Goal: Task Accomplishment & Management: Use online tool/utility

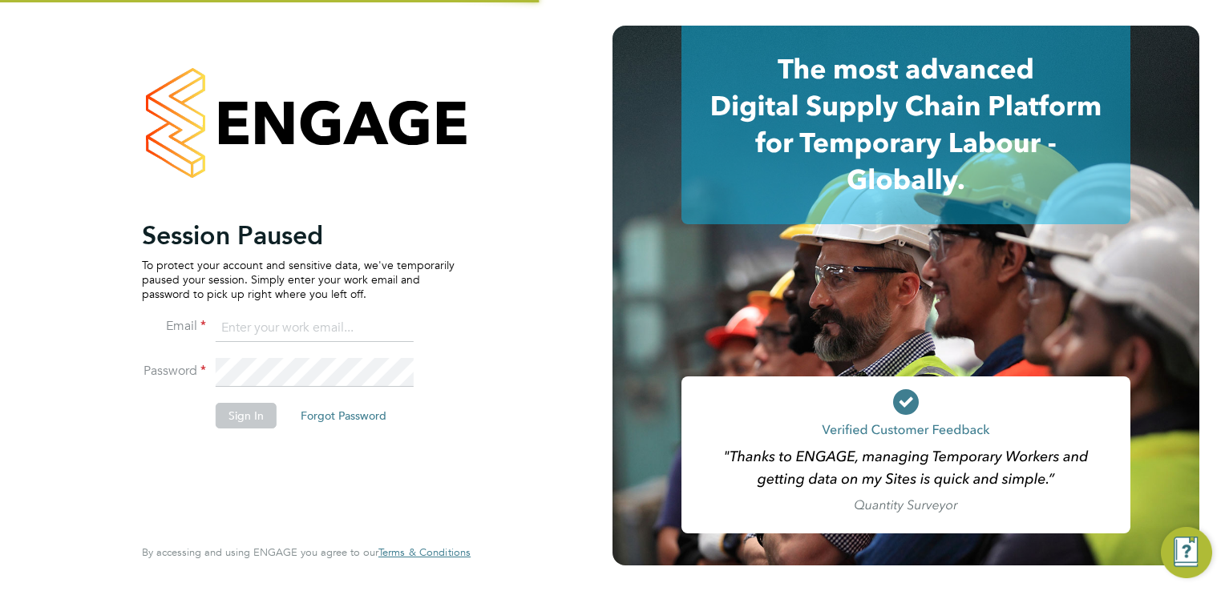
type input "[EMAIL_ADDRESS][DOMAIN_NAME]"
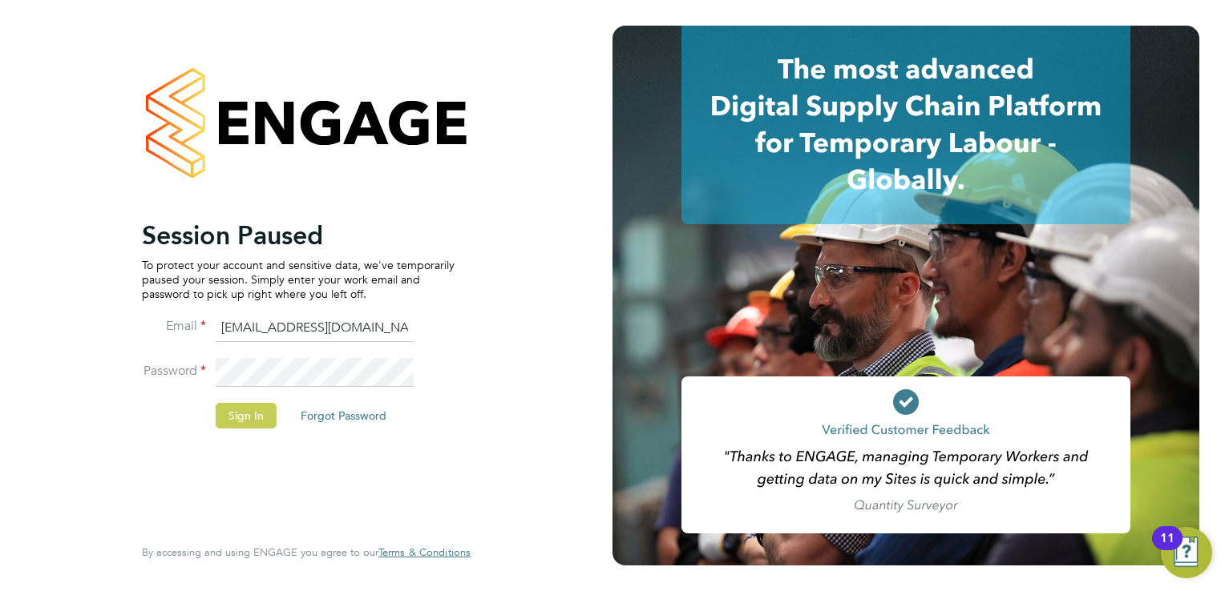
click at [236, 415] on button "Sign In" at bounding box center [246, 416] width 61 height 26
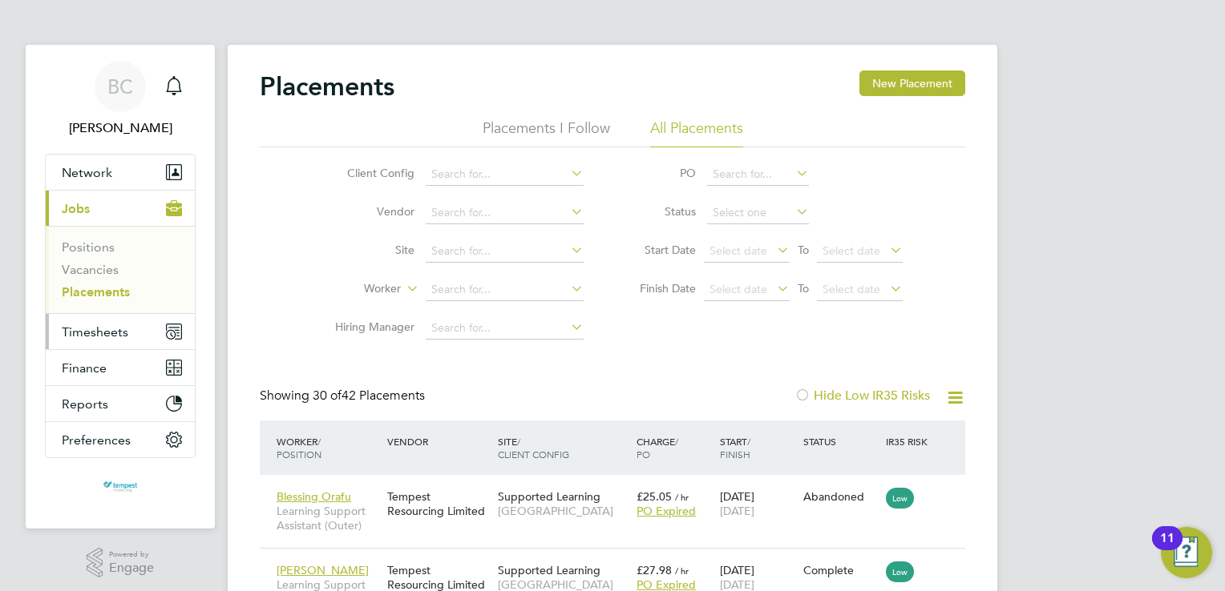
click at [104, 331] on span "Timesheets" at bounding box center [95, 332] width 67 height 15
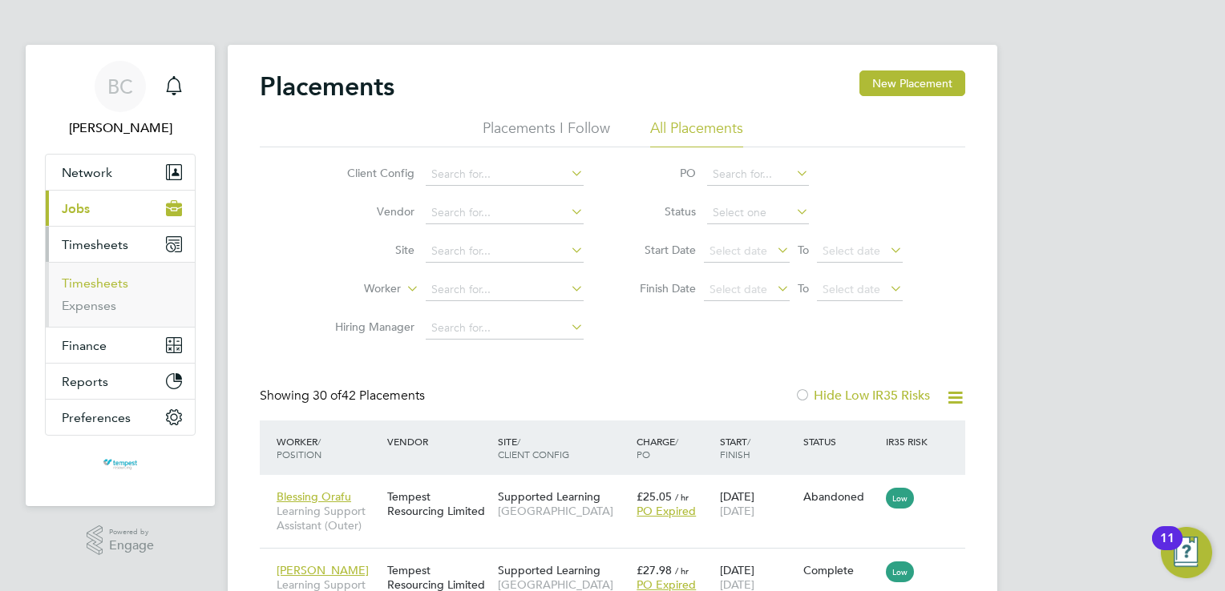
click at [97, 284] on link "Timesheets" at bounding box center [95, 283] width 67 height 15
